Goal: Check status: Check status

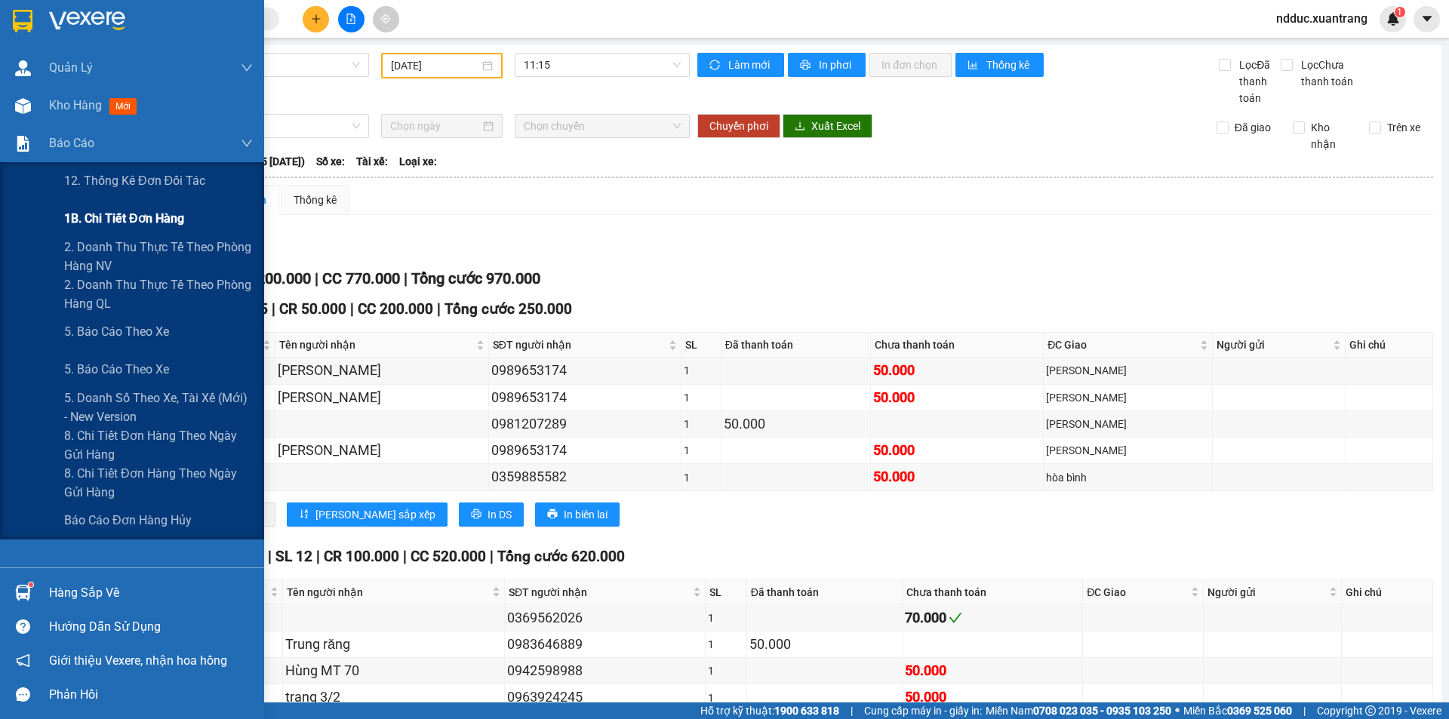
drag, startPoint x: 107, startPoint y: 213, endPoint x: 134, endPoint y: 211, distance: 26.5
click at [108, 213] on span "1B. Chi tiết đơn hàng" at bounding box center [124, 218] width 120 height 19
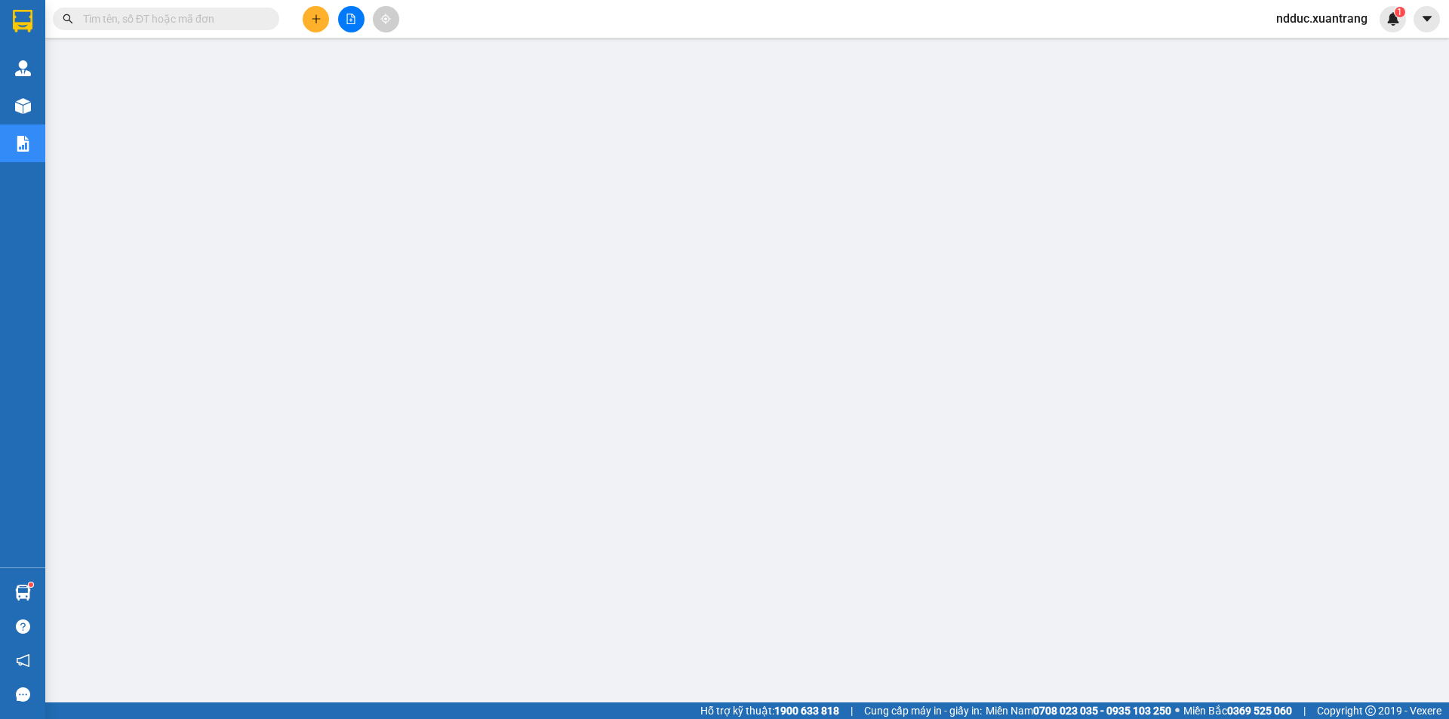
click at [351, 19] on icon "file-add" at bounding box center [351, 19] width 8 height 11
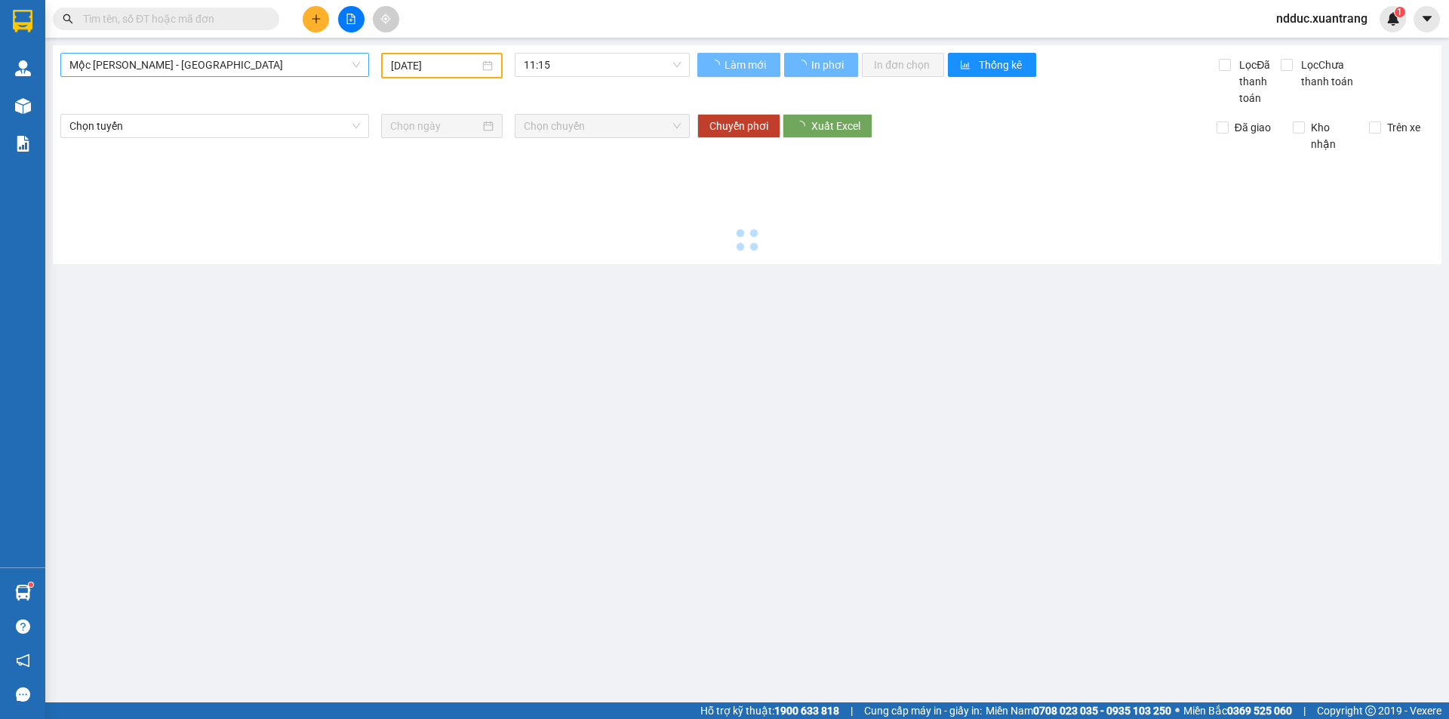
type input "[DATE]"
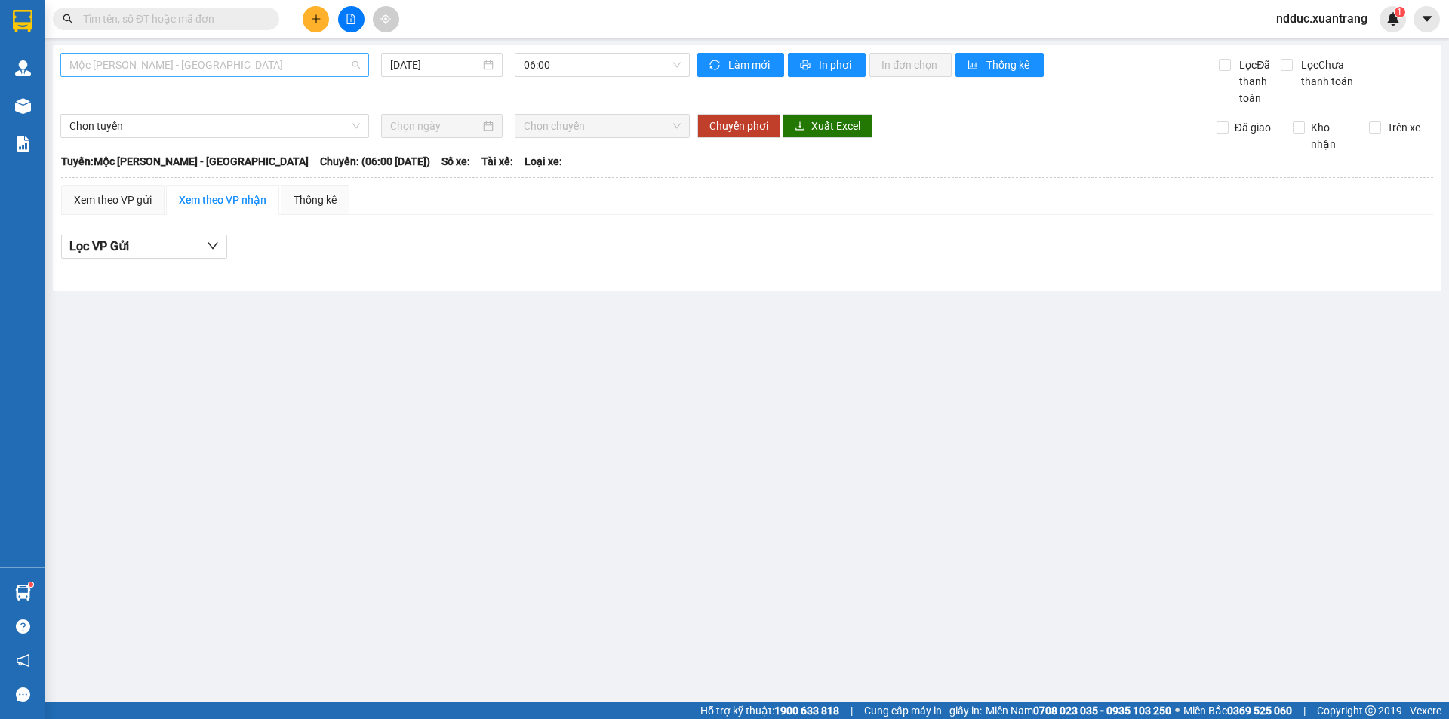
click at [152, 67] on span "Mộc [PERSON_NAME] - [GEOGRAPHIC_DATA]" at bounding box center [214, 65] width 291 height 23
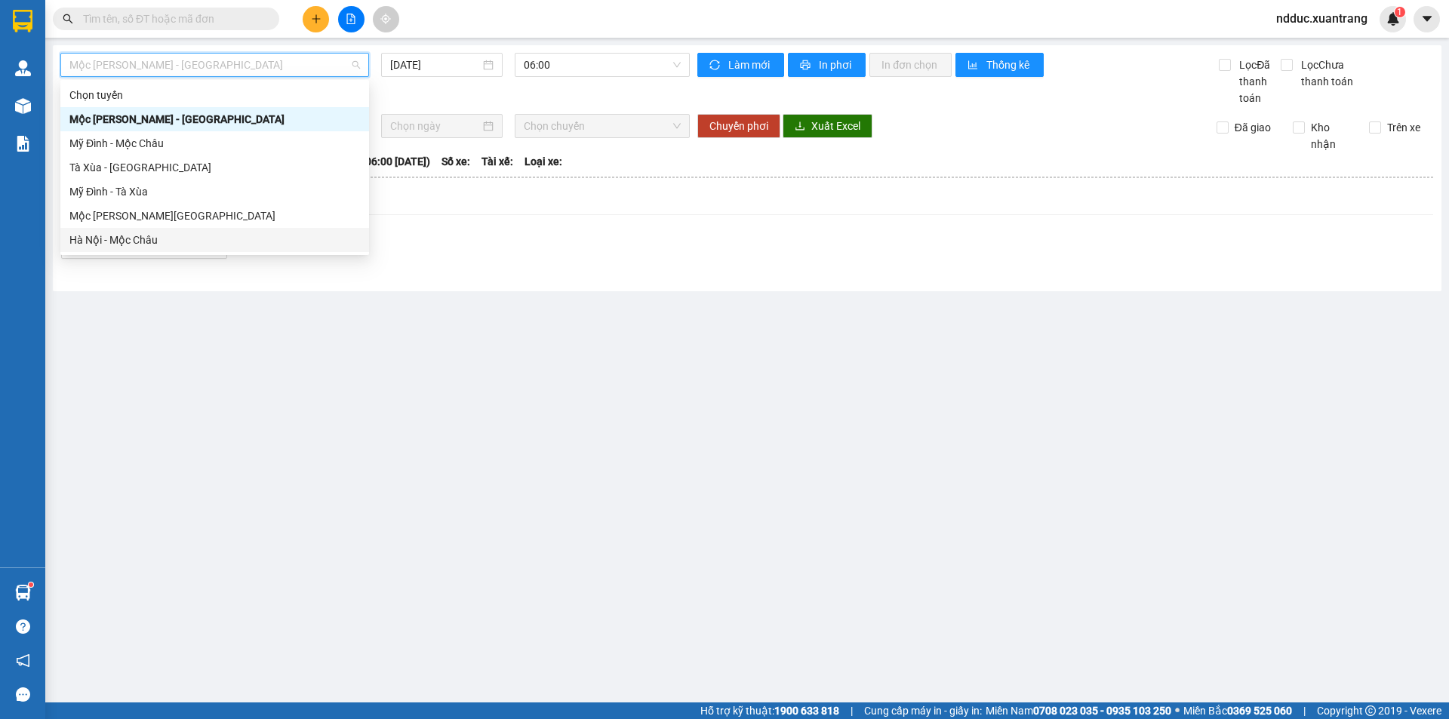
click at [125, 238] on div "Hà Nội - Mộc Châu" at bounding box center [214, 240] width 291 height 17
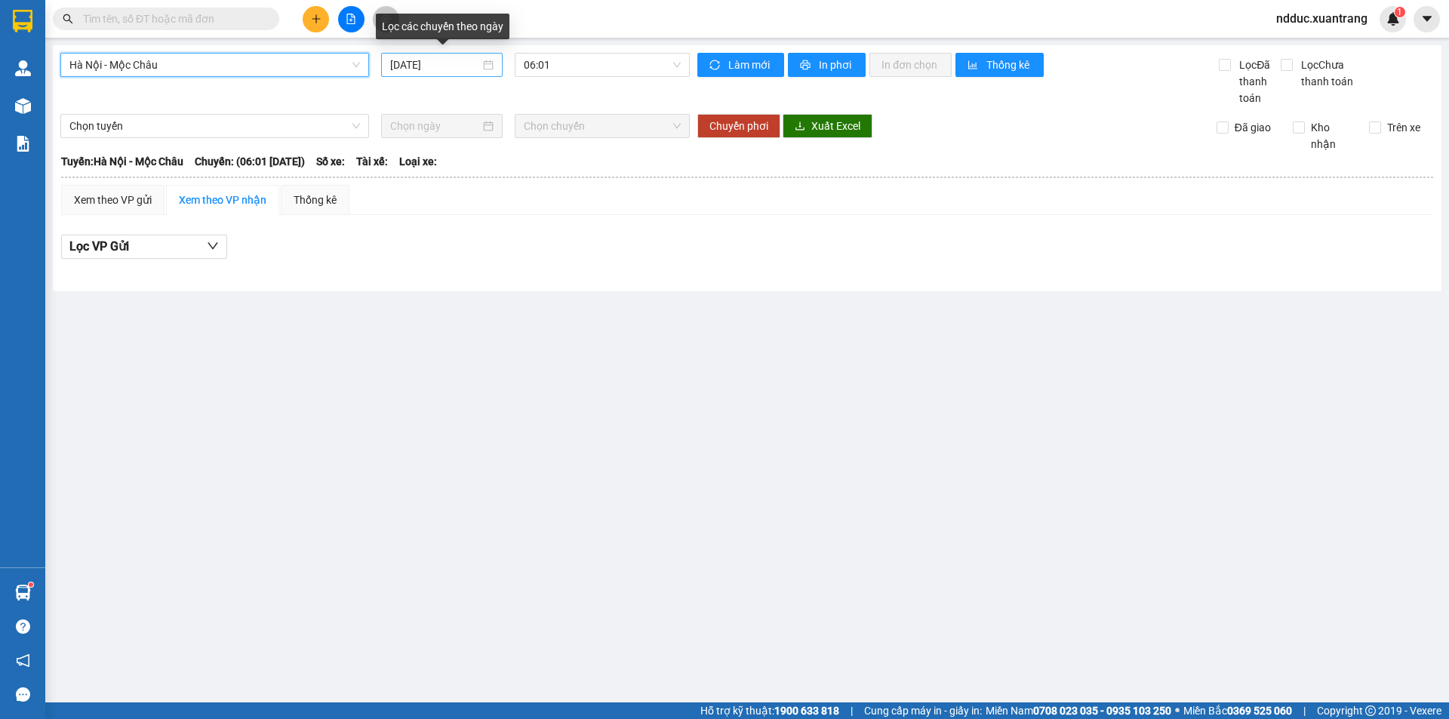
click at [423, 64] on input "[DATE]" at bounding box center [435, 65] width 90 height 17
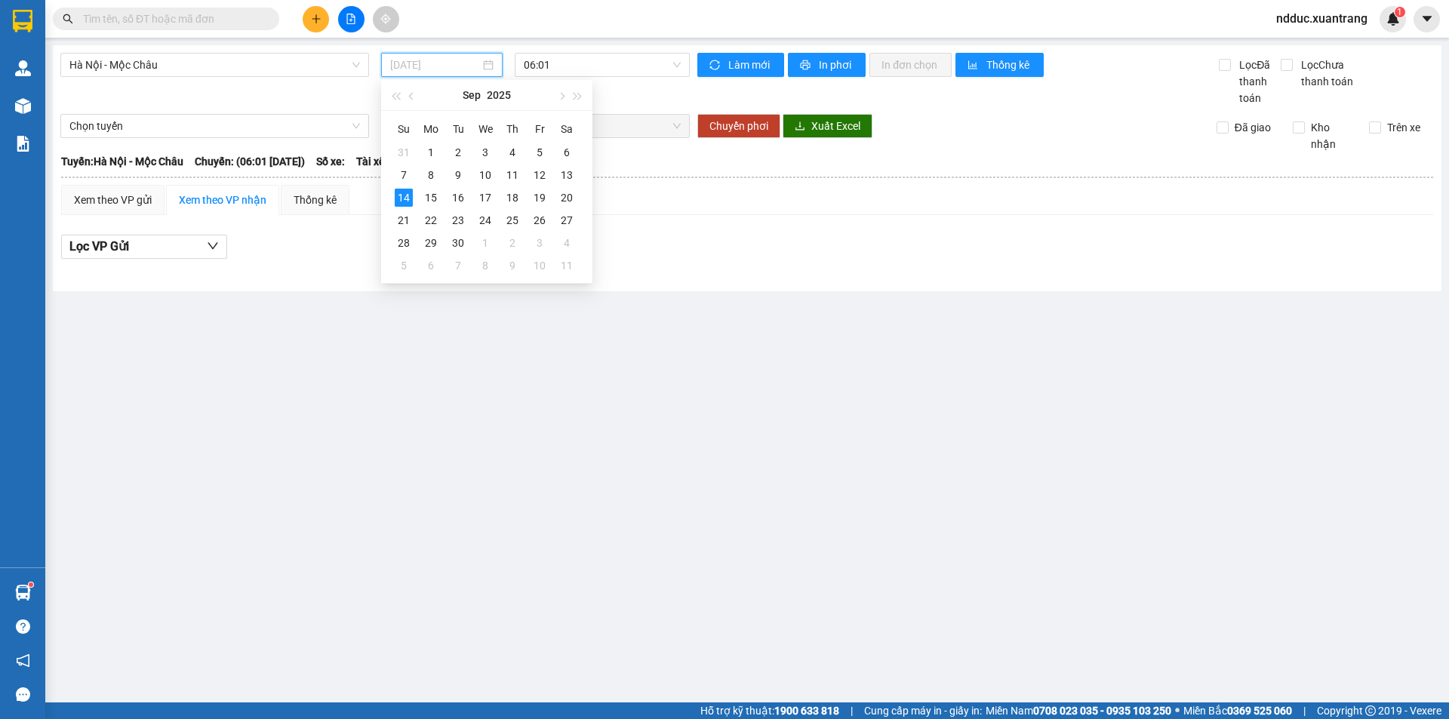
click at [405, 195] on div "14" at bounding box center [404, 198] width 18 height 18
click at [564, 66] on span "06:01" at bounding box center [602, 65] width 157 height 23
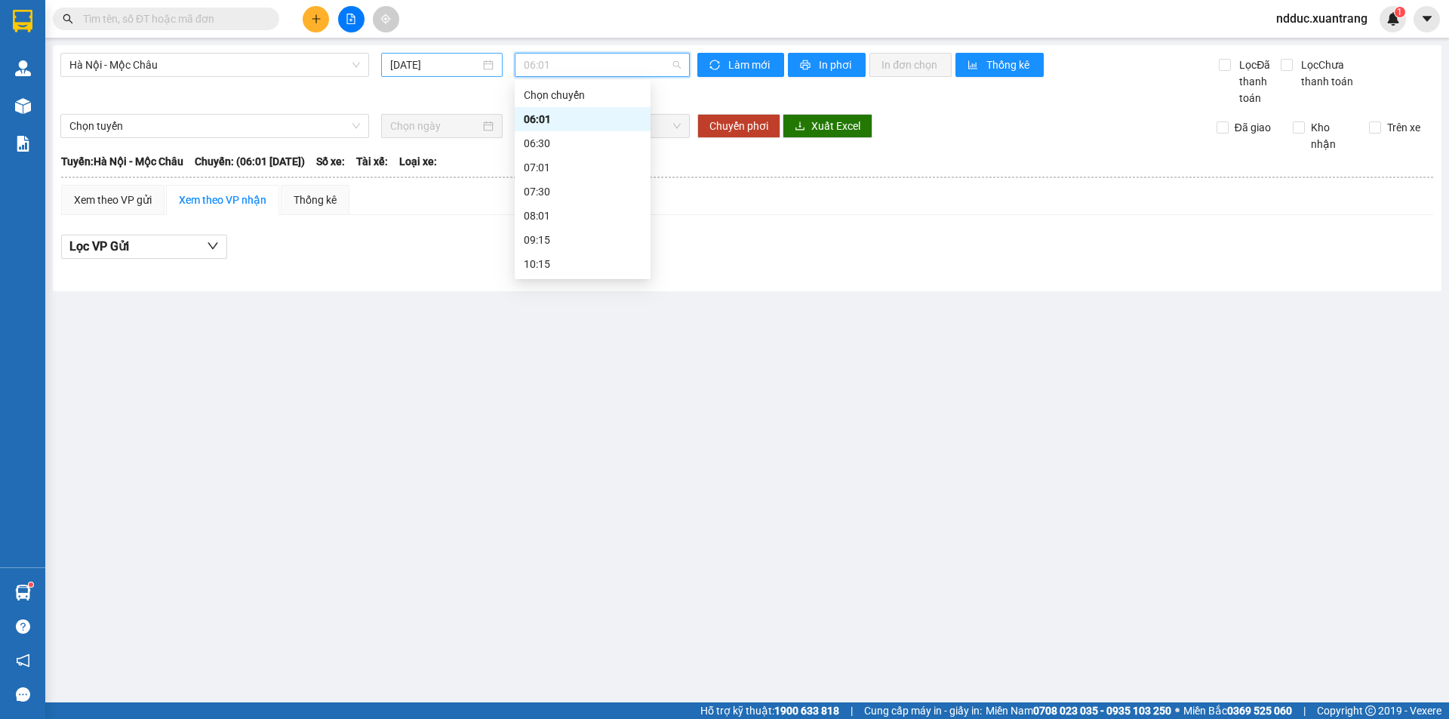
click at [411, 63] on input "[DATE]" at bounding box center [435, 65] width 90 height 17
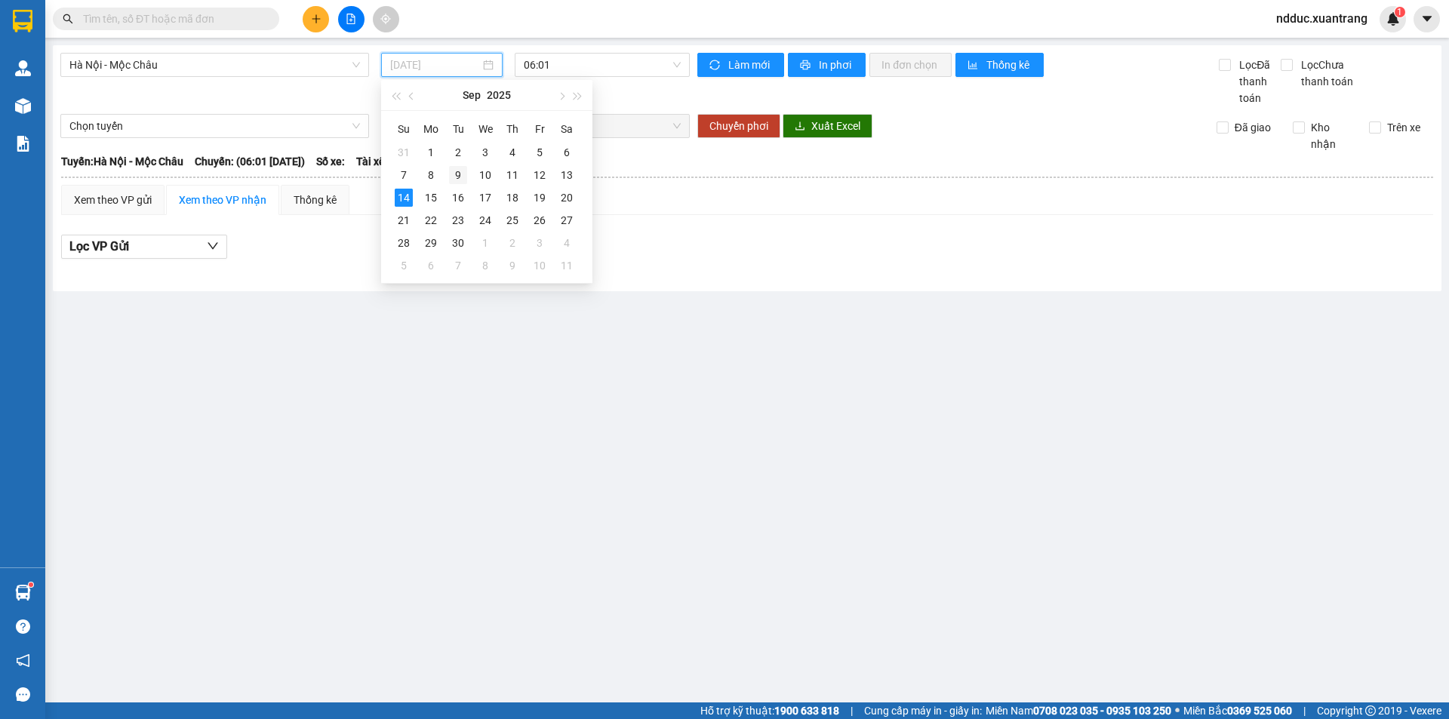
click at [463, 171] on div "9" at bounding box center [458, 175] width 18 height 18
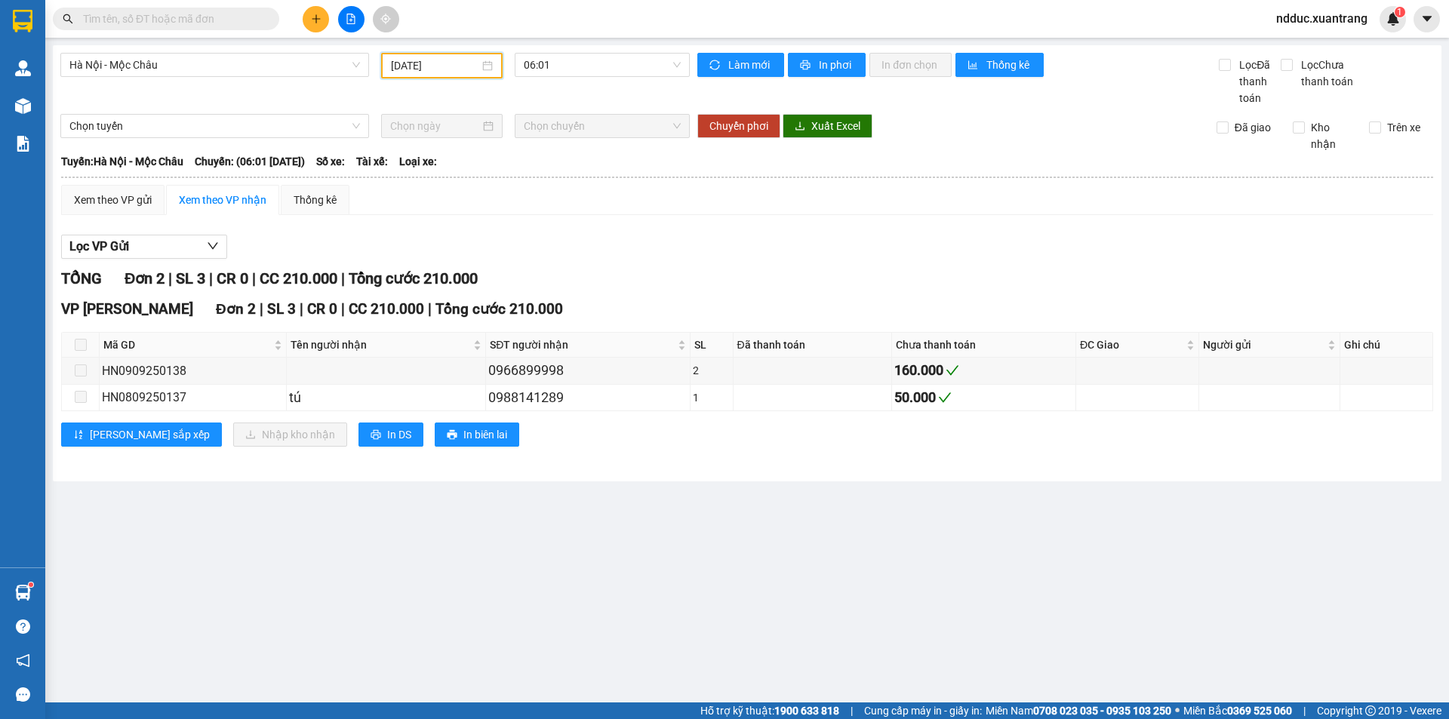
click at [438, 72] on input "[DATE]" at bounding box center [435, 65] width 88 height 17
type input "[DATE]"
click at [458, 174] on div "9" at bounding box center [458, 177] width 18 height 18
click at [563, 69] on span "06:01" at bounding box center [602, 65] width 157 height 23
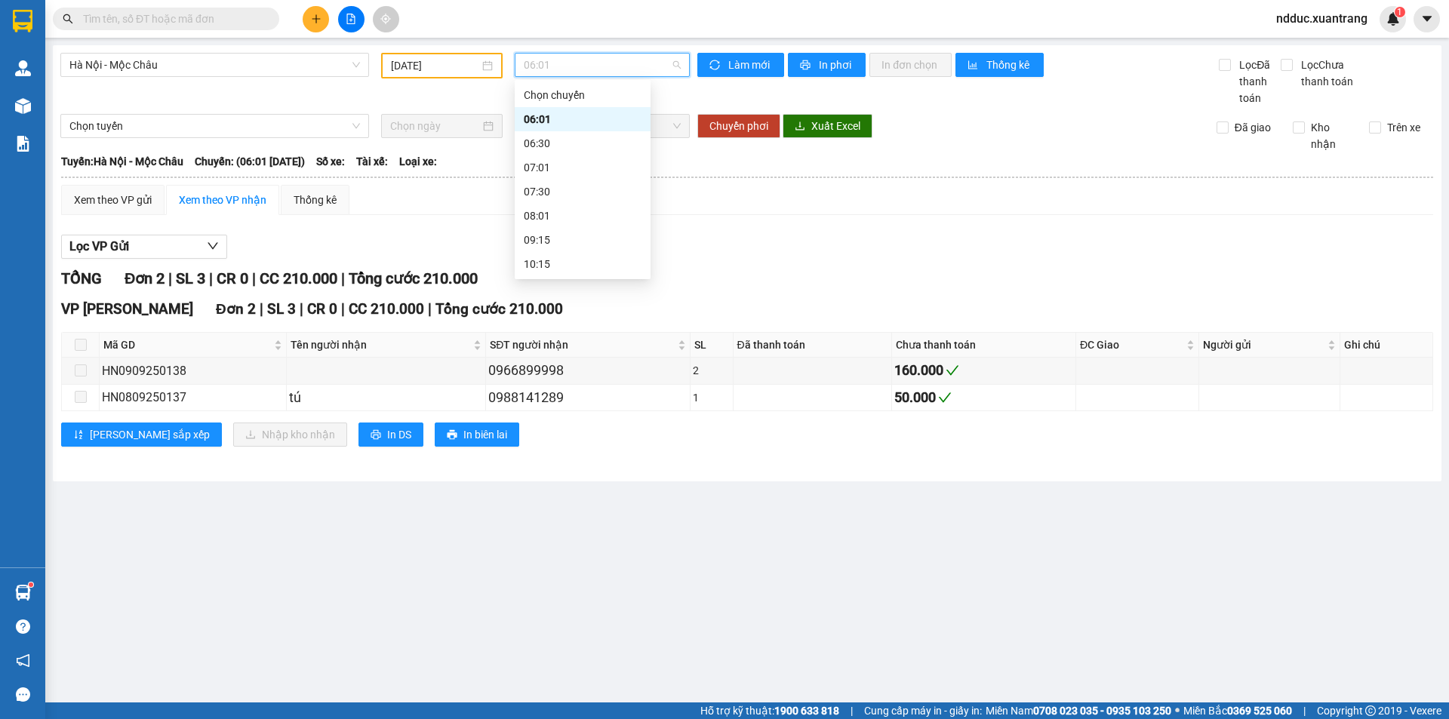
click at [551, 120] on div "06:01" at bounding box center [583, 119] width 118 height 17
